Goal: Task Accomplishment & Management: Manage account settings

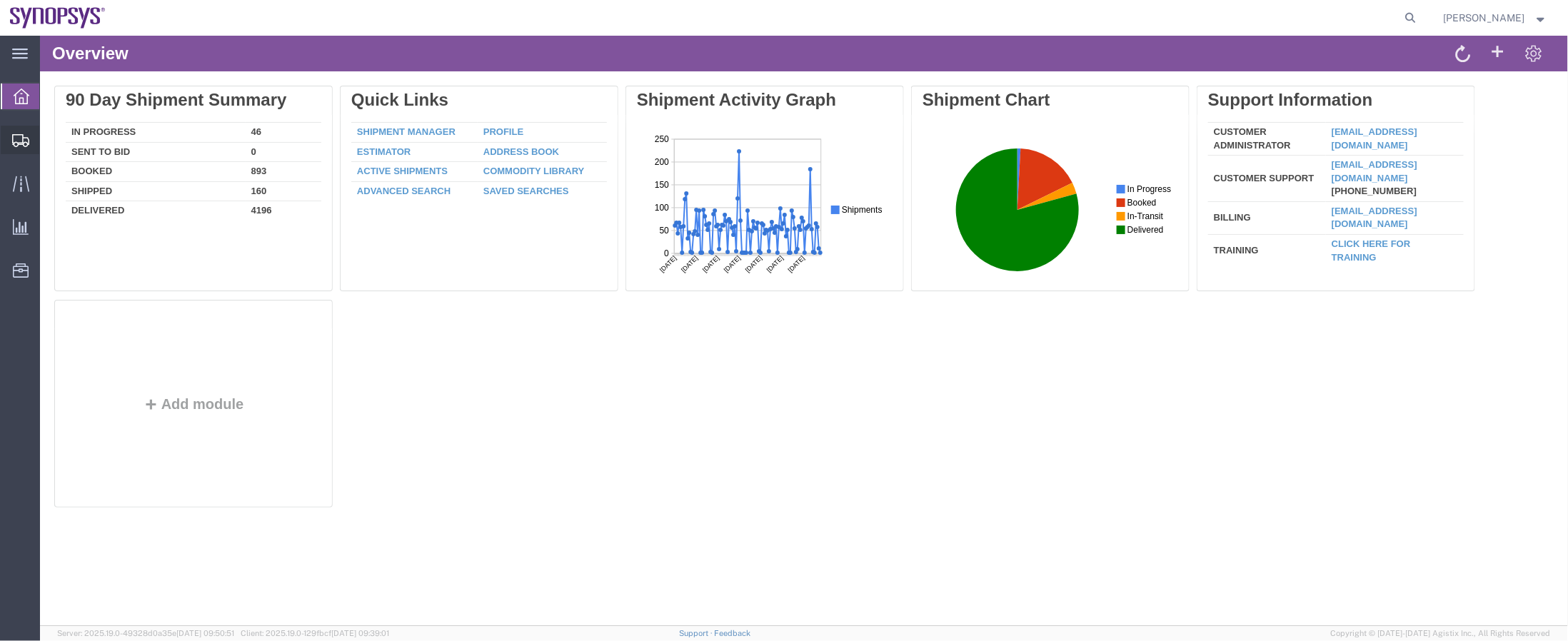
click at [0, 0] on span "Shipment Manager" at bounding box center [0, 0] width 0 height 0
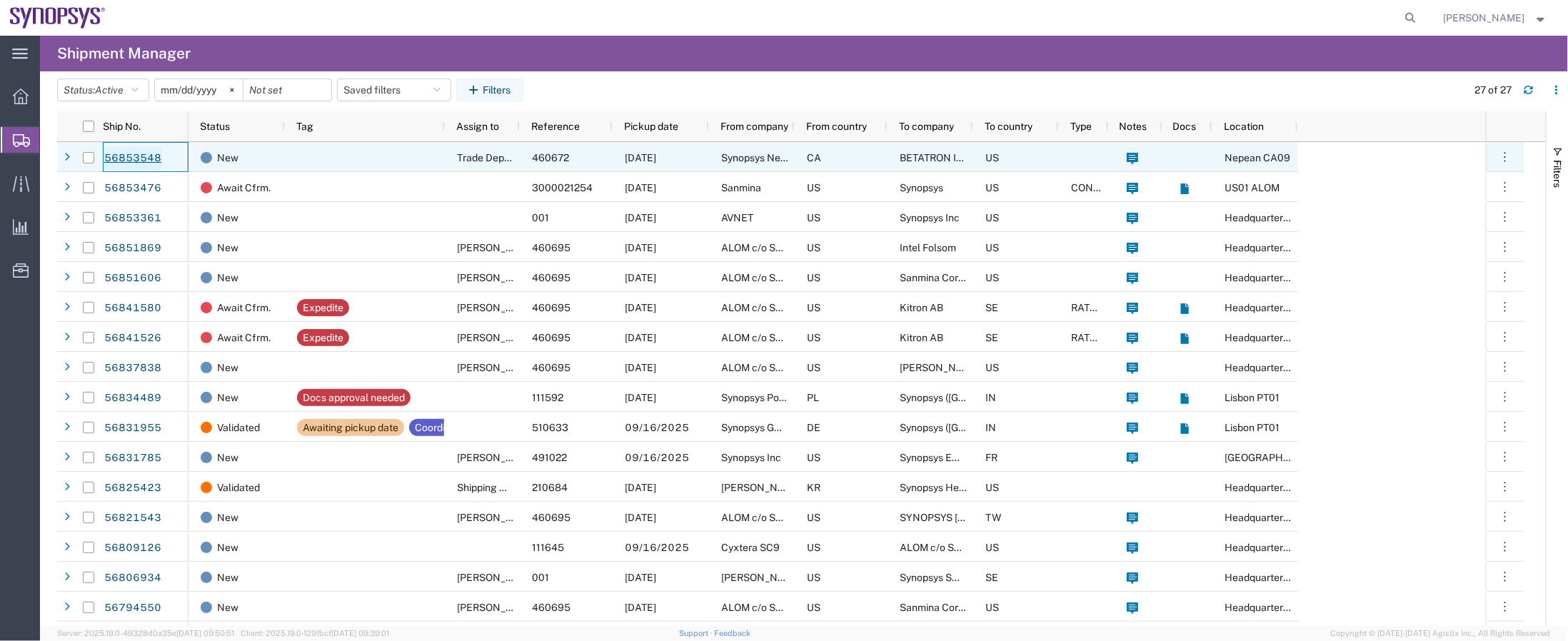
click at [120, 148] on link "56853548" at bounding box center [133, 158] width 58 height 23
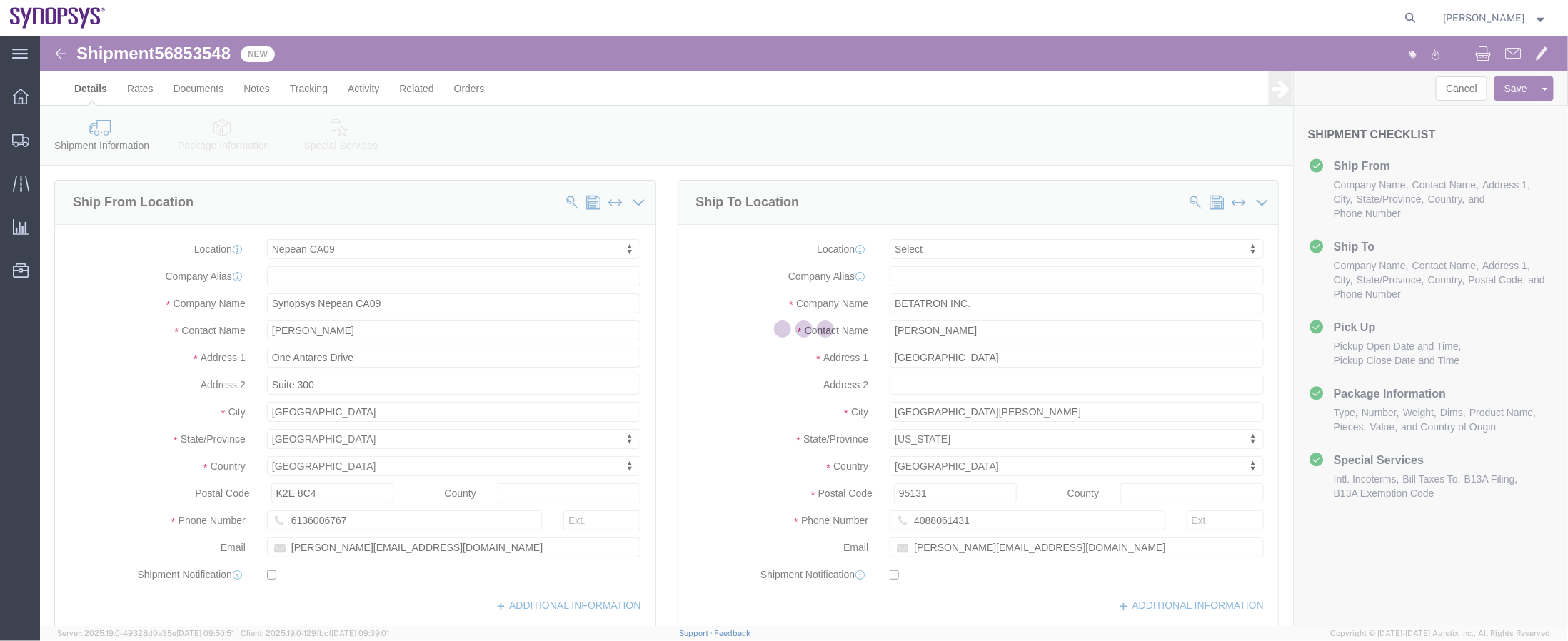
select select "63079"
select select
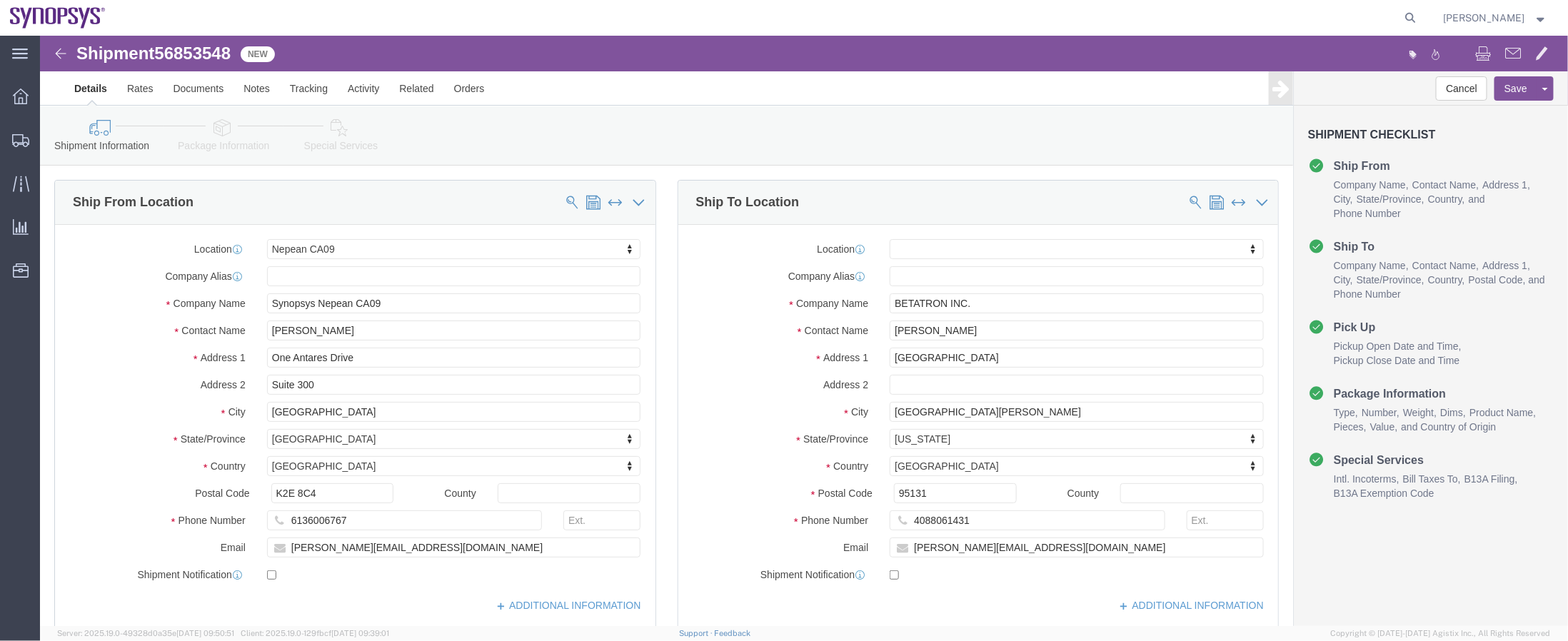
click icon
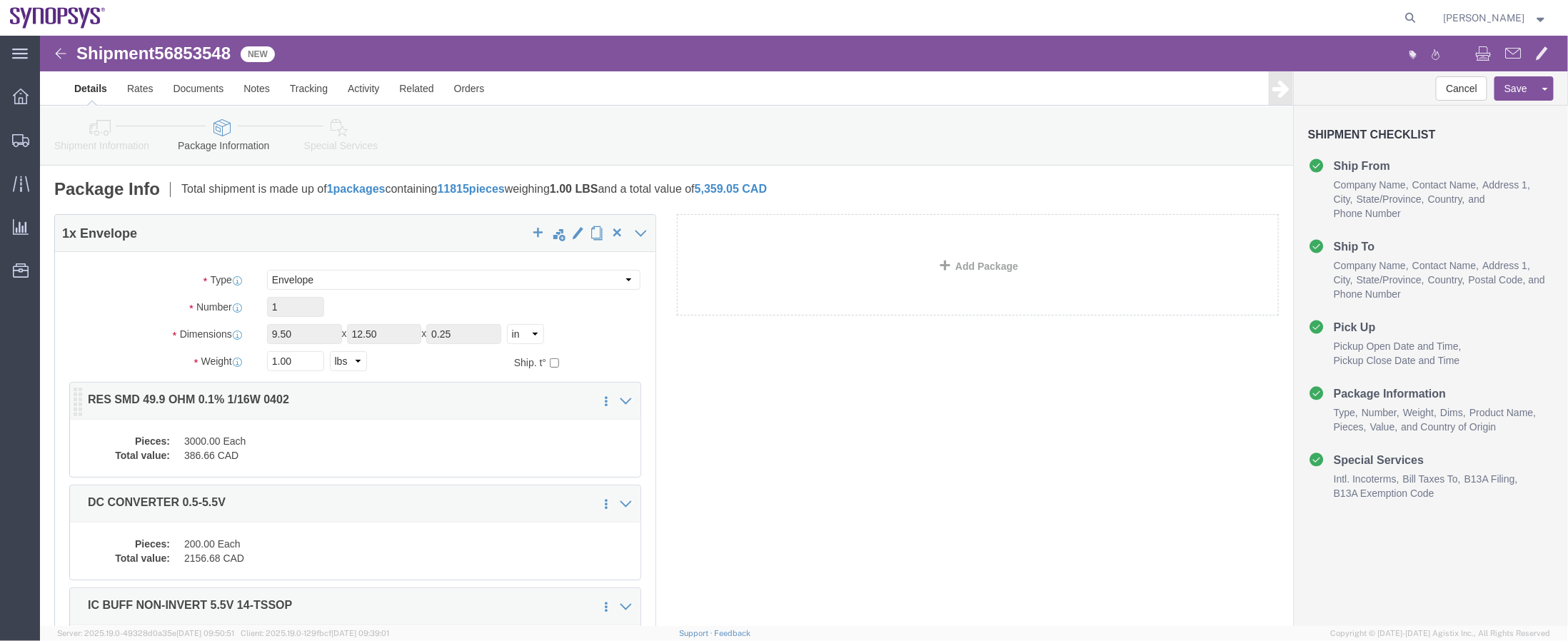
click div "1 x Envelope Package Type Select Envelope Large Box Medium Box PAK Rack Small B…"
click dd "3000.00 Each"
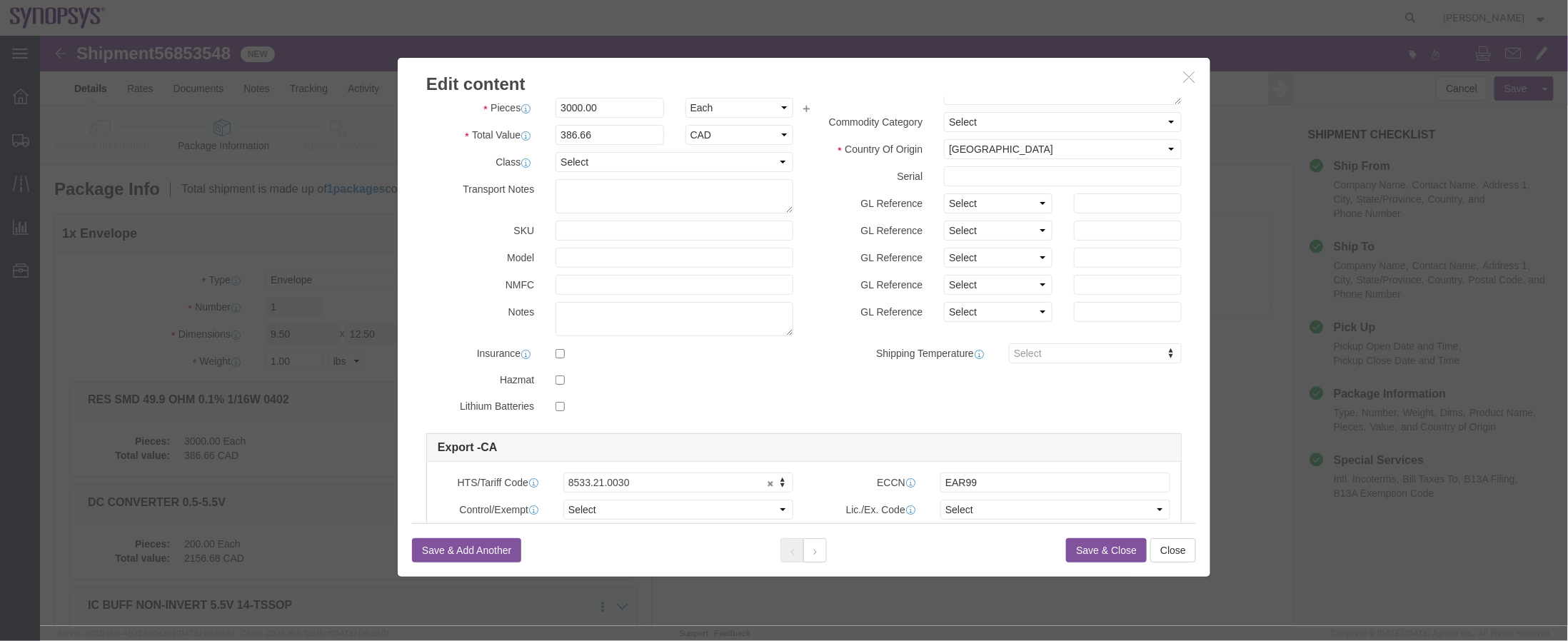
scroll to position [209, 0]
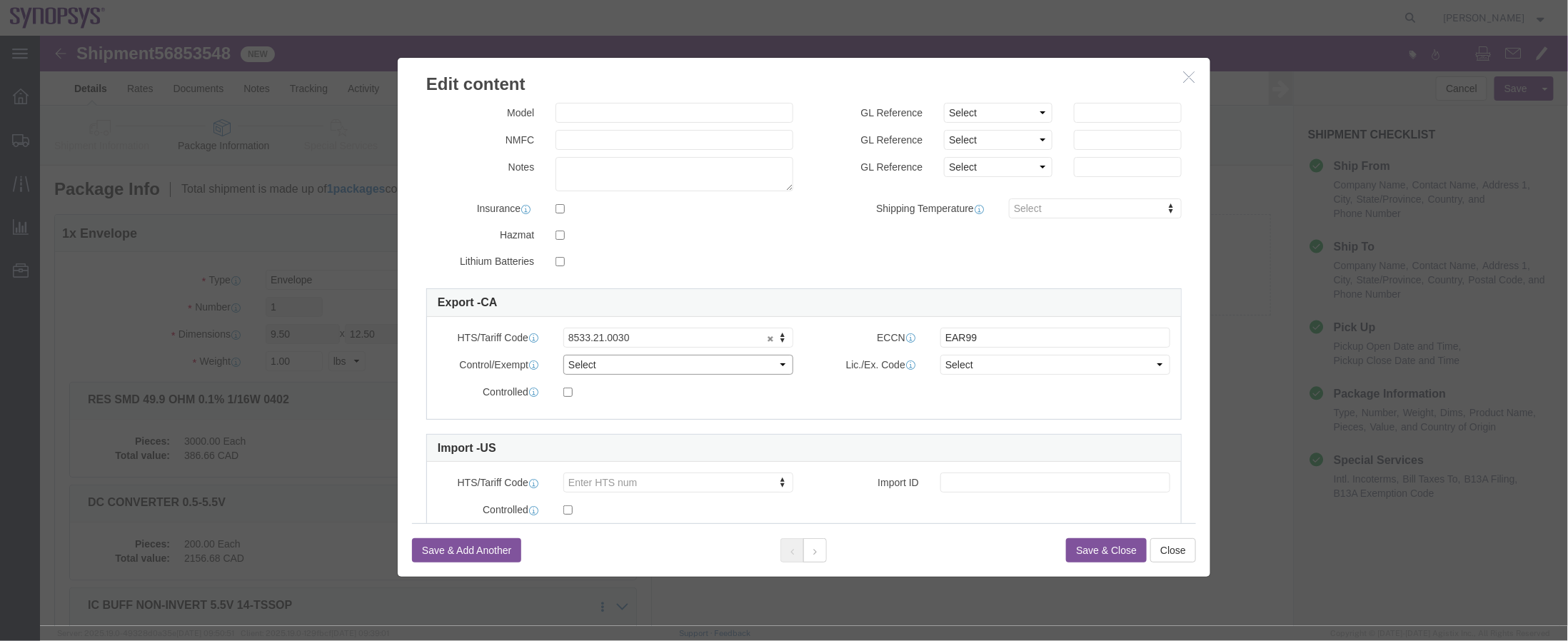
click select "Select ATF BIS DEA EPA FDA FTR ITAR OFAC Other (OPA)"
select select "BIS"
click select "Select ATF BIS DEA EPA FDA FTR ITAR OFAC Other (OPA)"
click select "Select AGR-Agricultural APP-Computers APR-Additional Permissive Exports AVS-Air…"
select select "NLR"
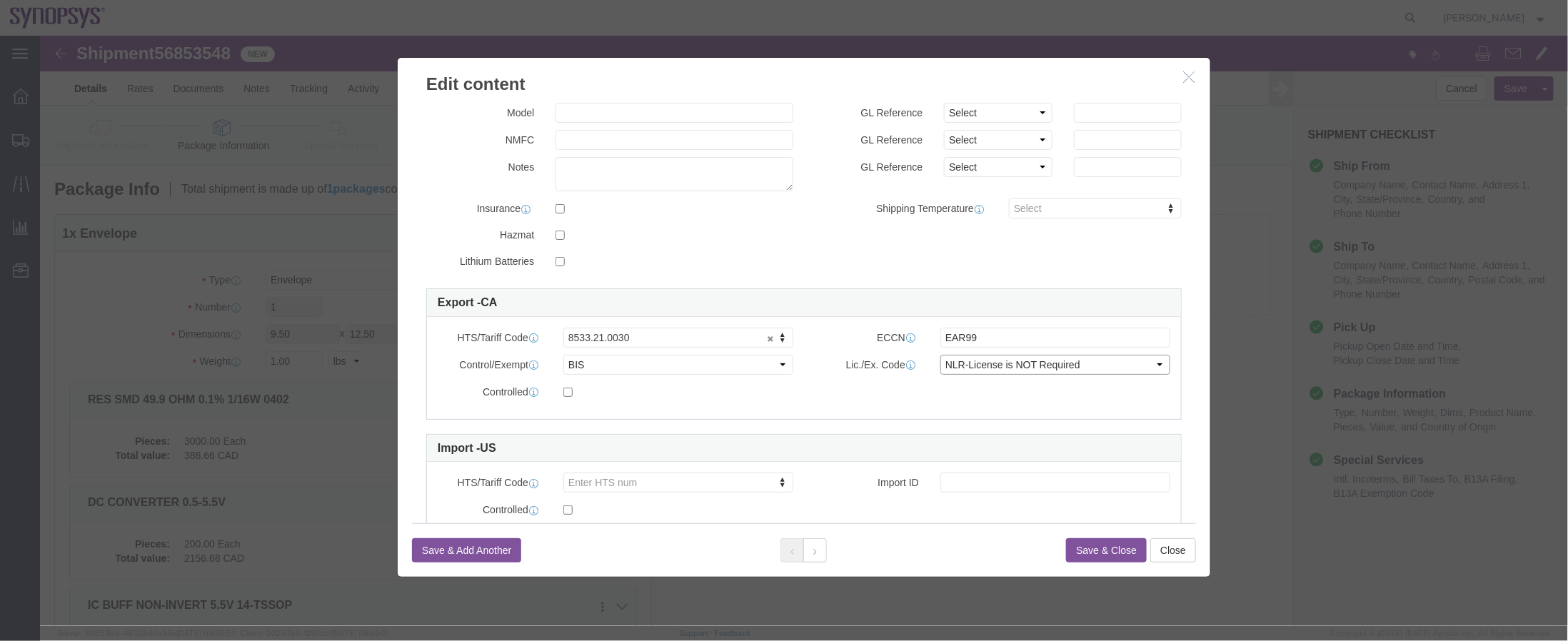
click select "Select AGR-Agricultural APP-Computers APR-Additional Permissive Exports AVS-Air…"
click button "Save & Close"
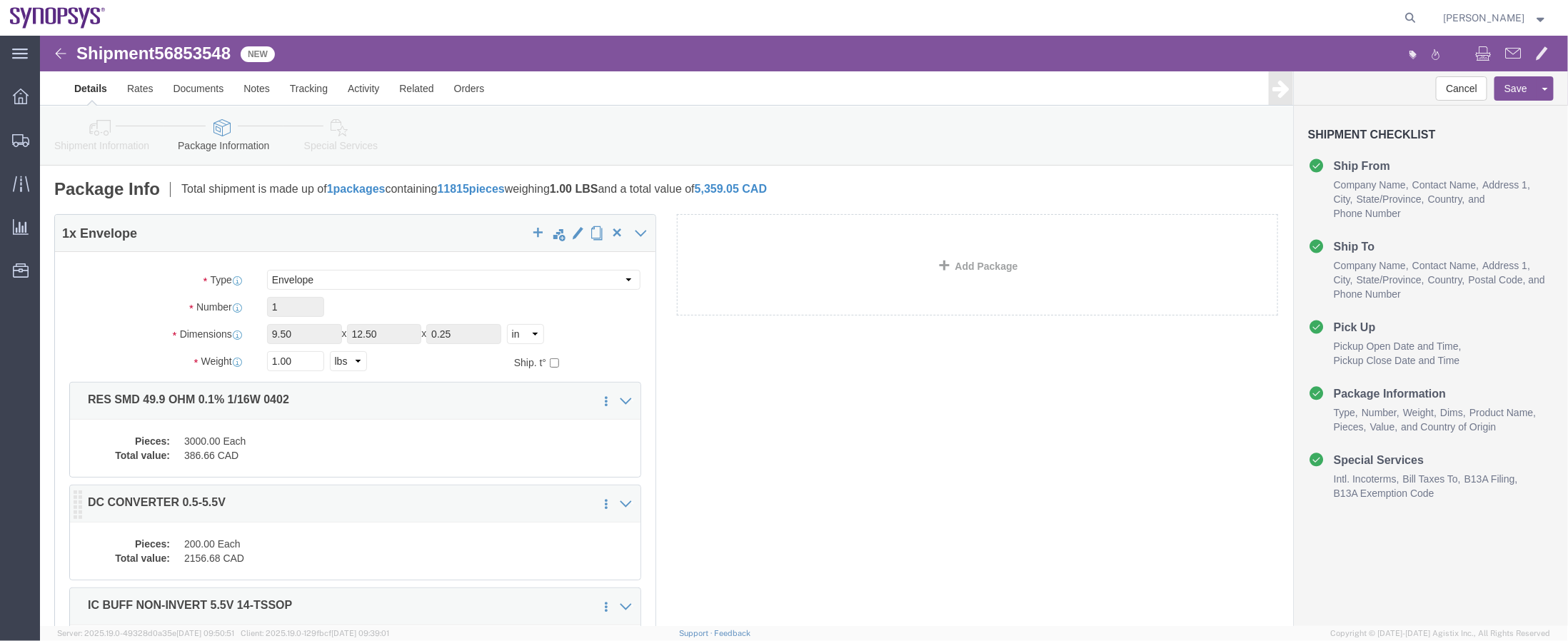
click dd "2156.68 CAD"
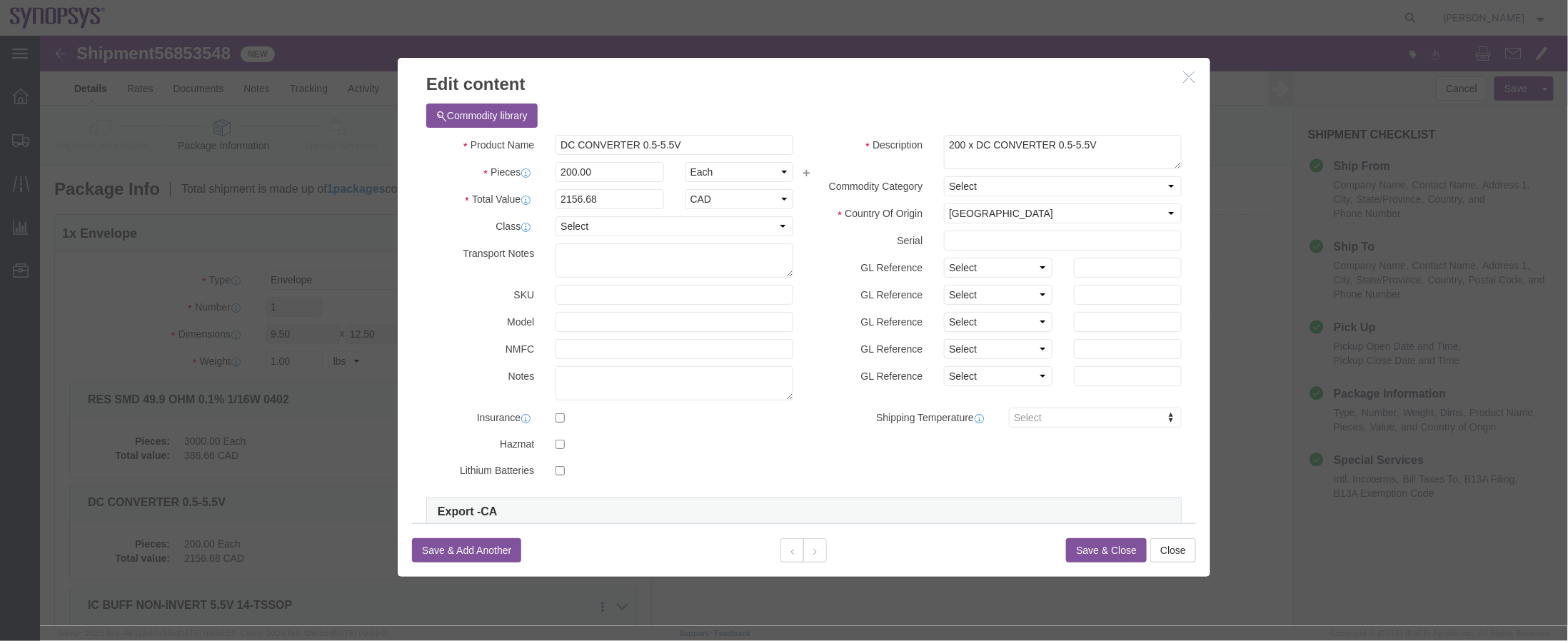
scroll to position [258, 0]
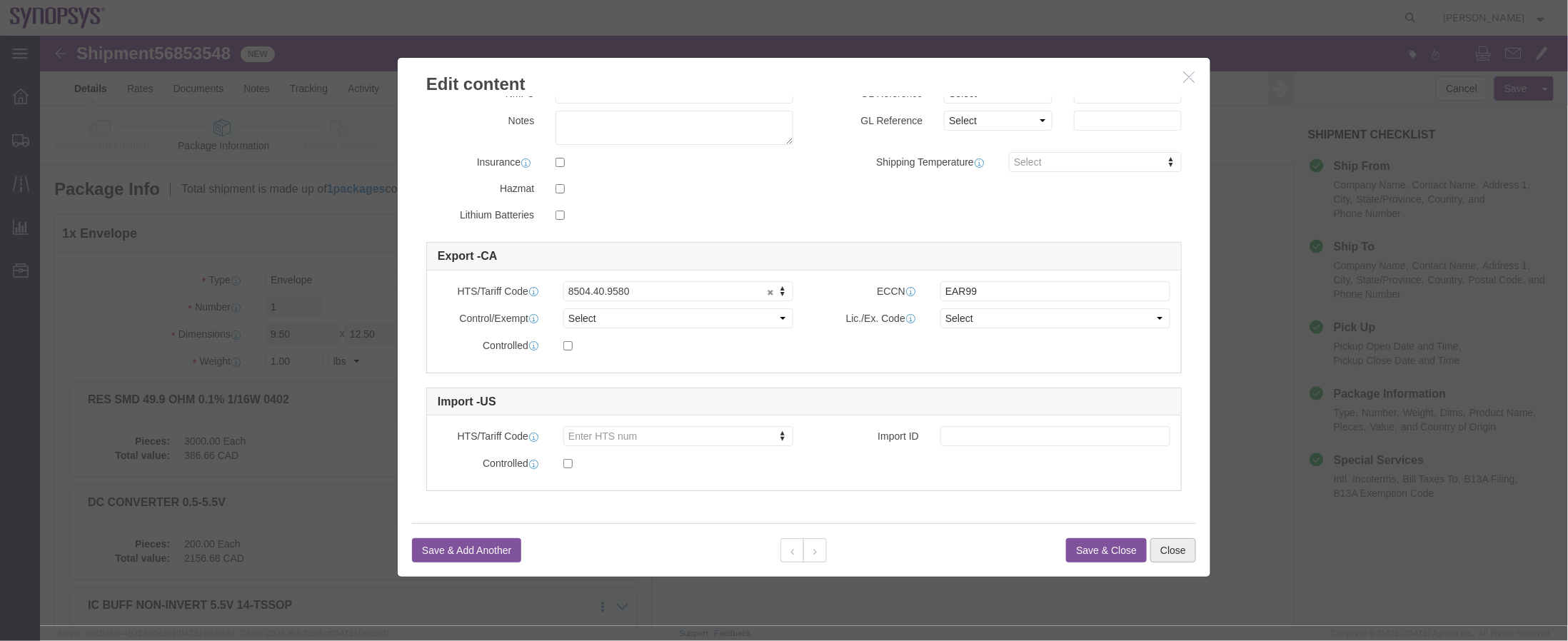
click button "Close"
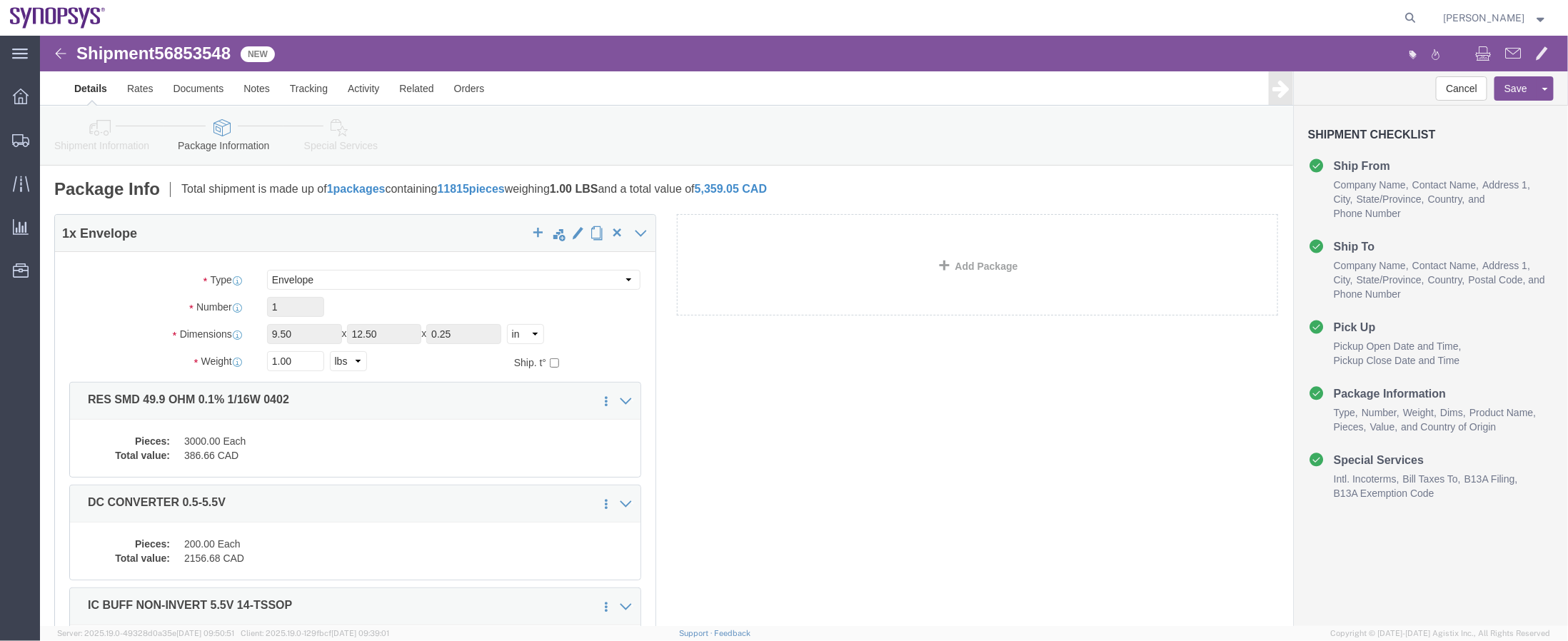
click link "Shipment Information"
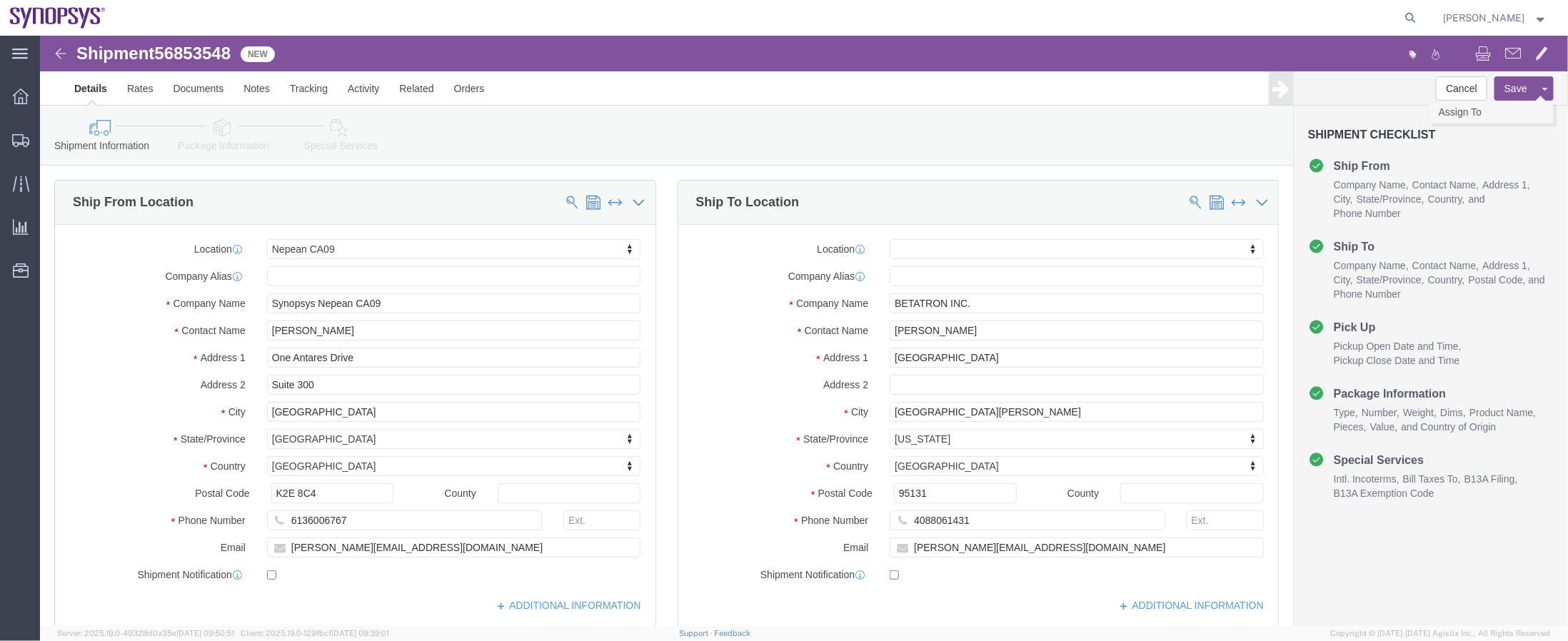
click link "Assign To"
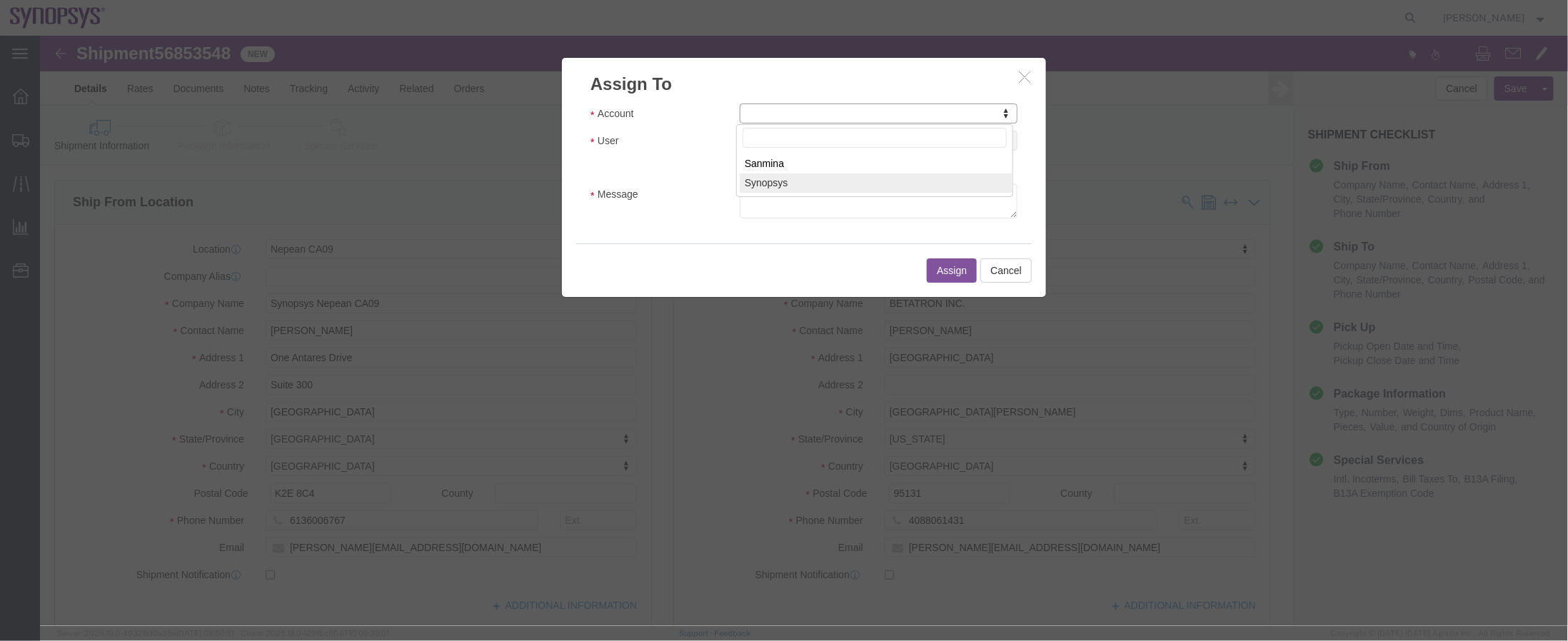
select select "117156"
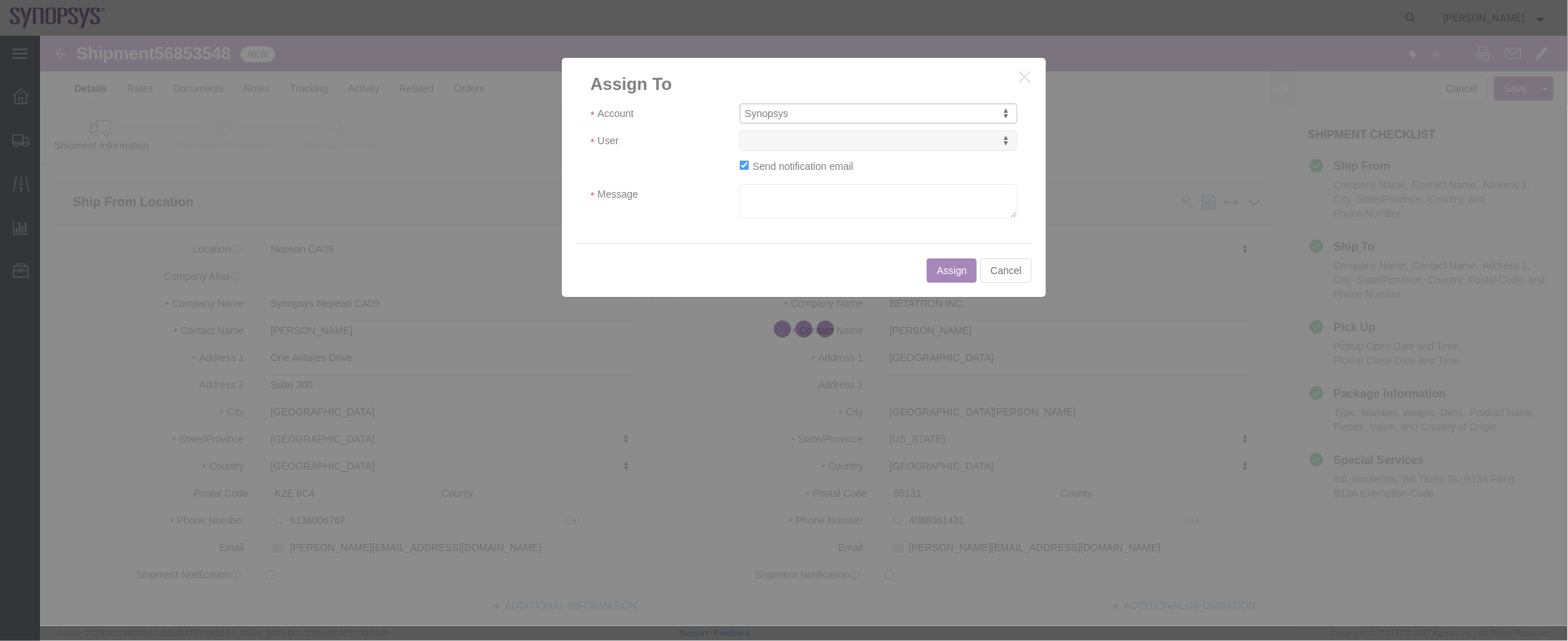
click at [850, 144] on div at bounding box center [803, 331] width 1528 height 591
select select
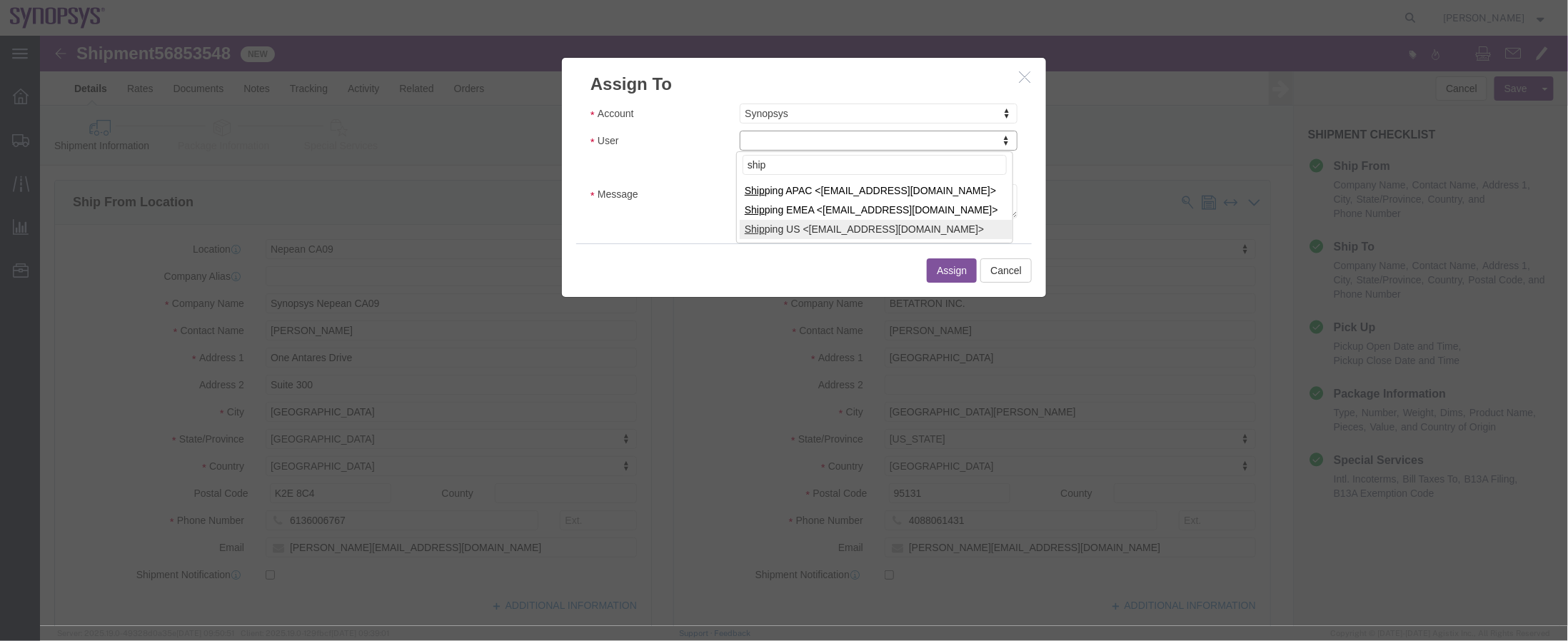
type input "ship"
select select "100122"
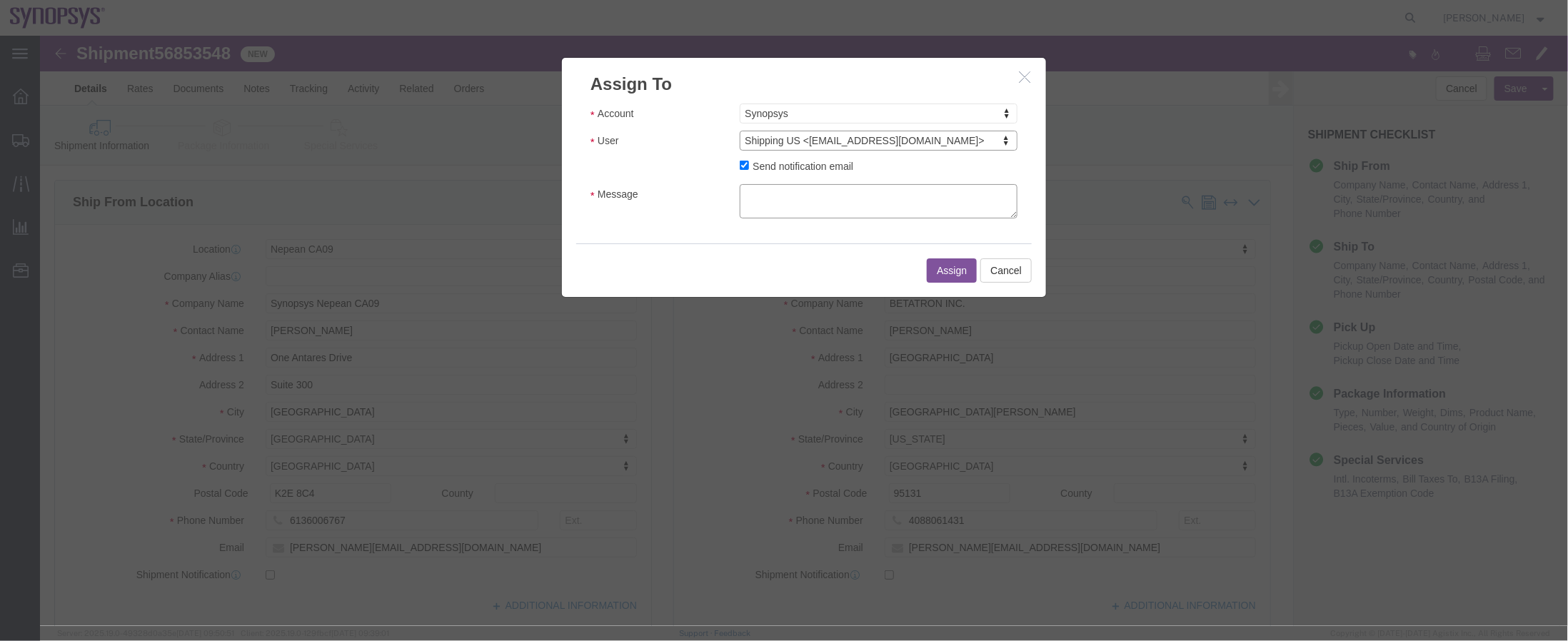
click textarea "Message"
type textarea "a"
click button "Assign"
